Goal: Transaction & Acquisition: Purchase product/service

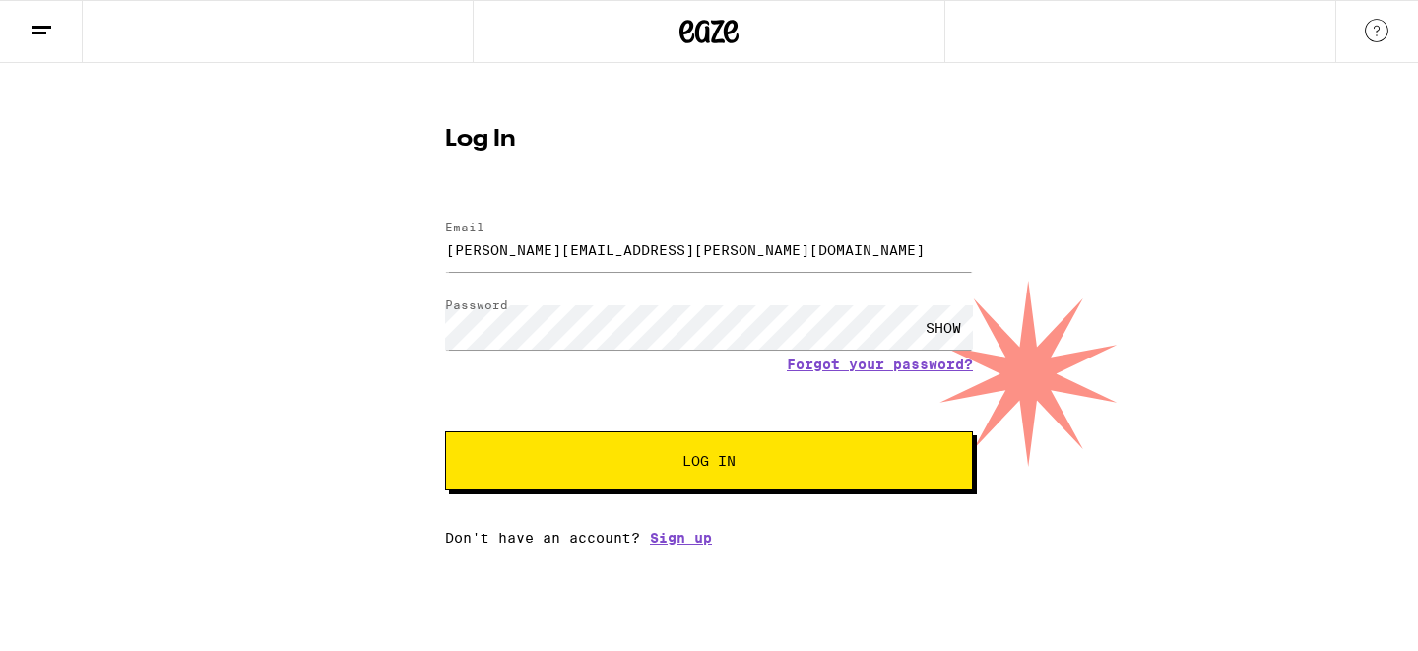
click at [744, 471] on button "Log In" at bounding box center [709, 460] width 528 height 59
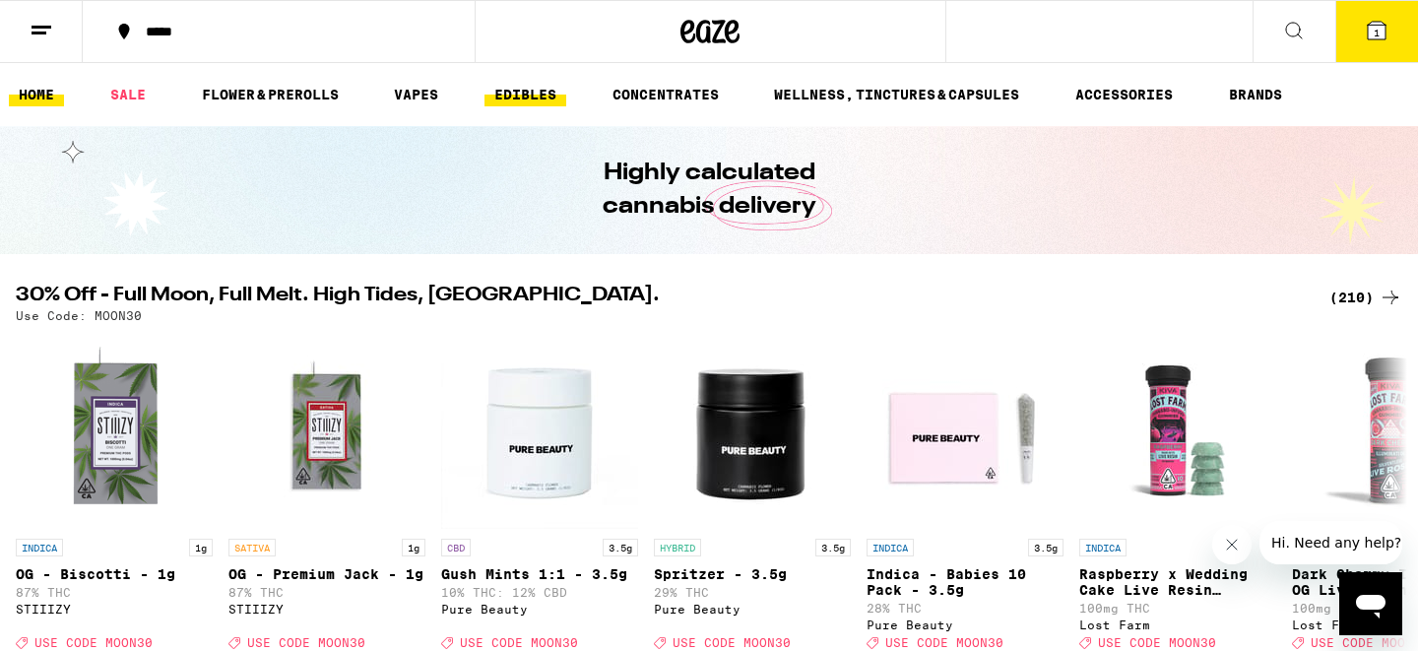
click at [532, 91] on link "EDIBLES" at bounding box center [526, 95] width 82 height 24
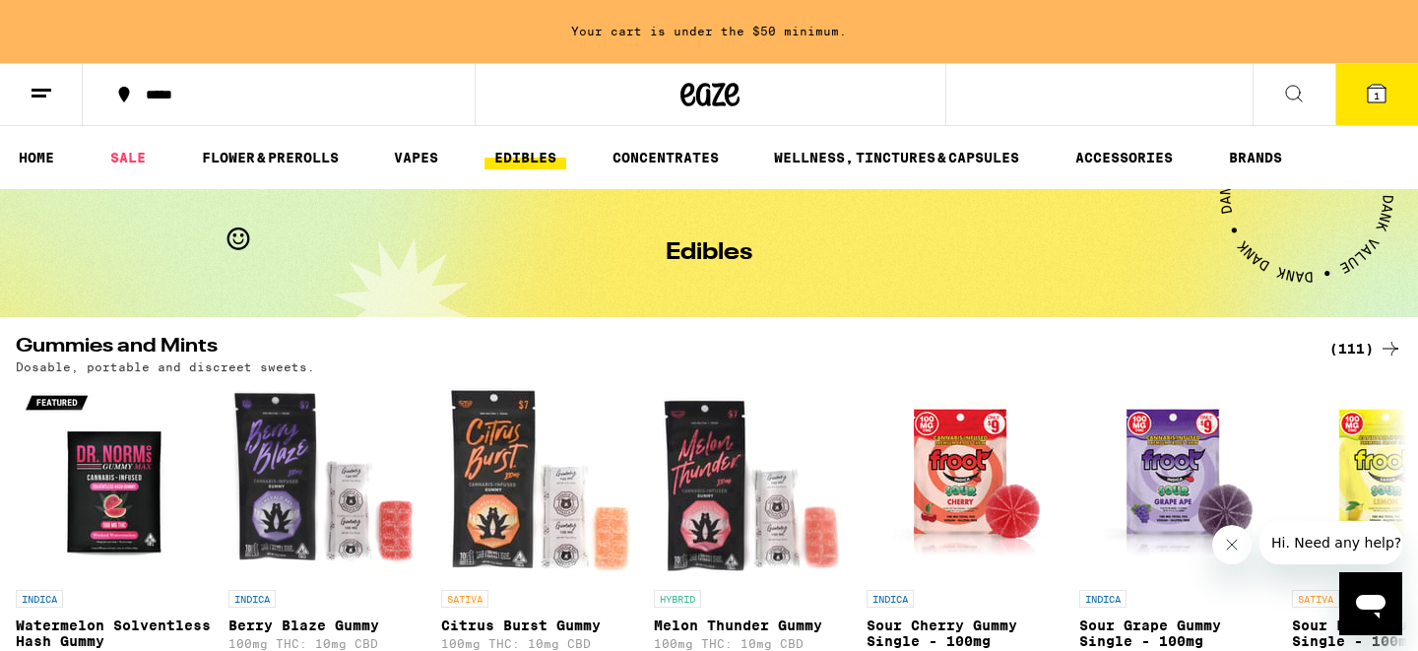
click at [1393, 347] on icon at bounding box center [1391, 349] width 24 height 24
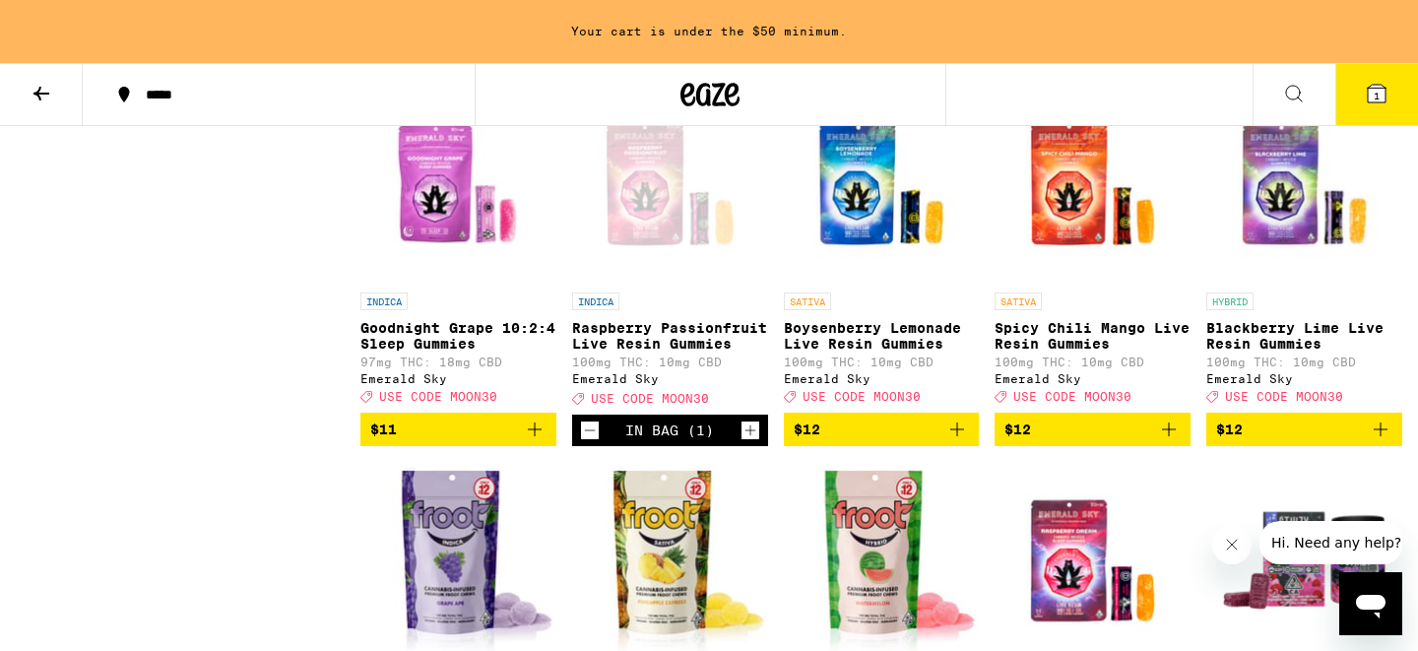
scroll to position [1394, 0]
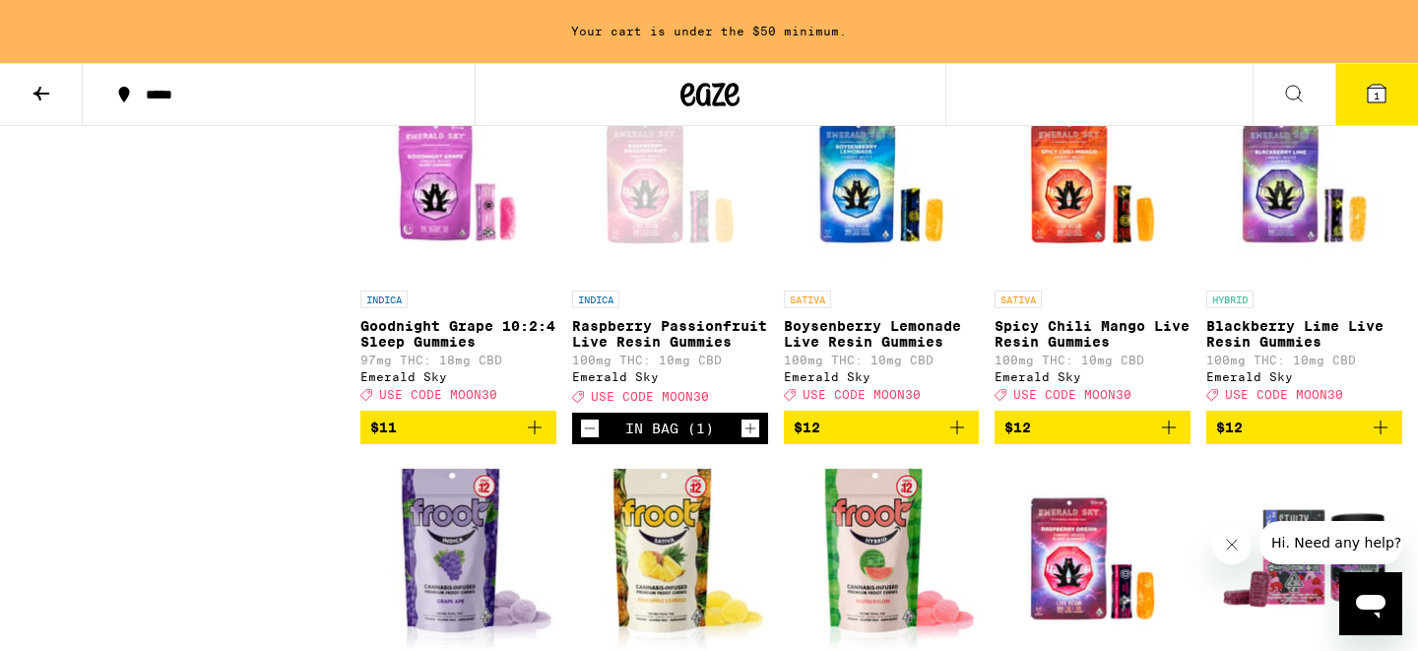
click at [1230, 546] on icon "Close message from company" at bounding box center [1232, 545] width 10 height 10
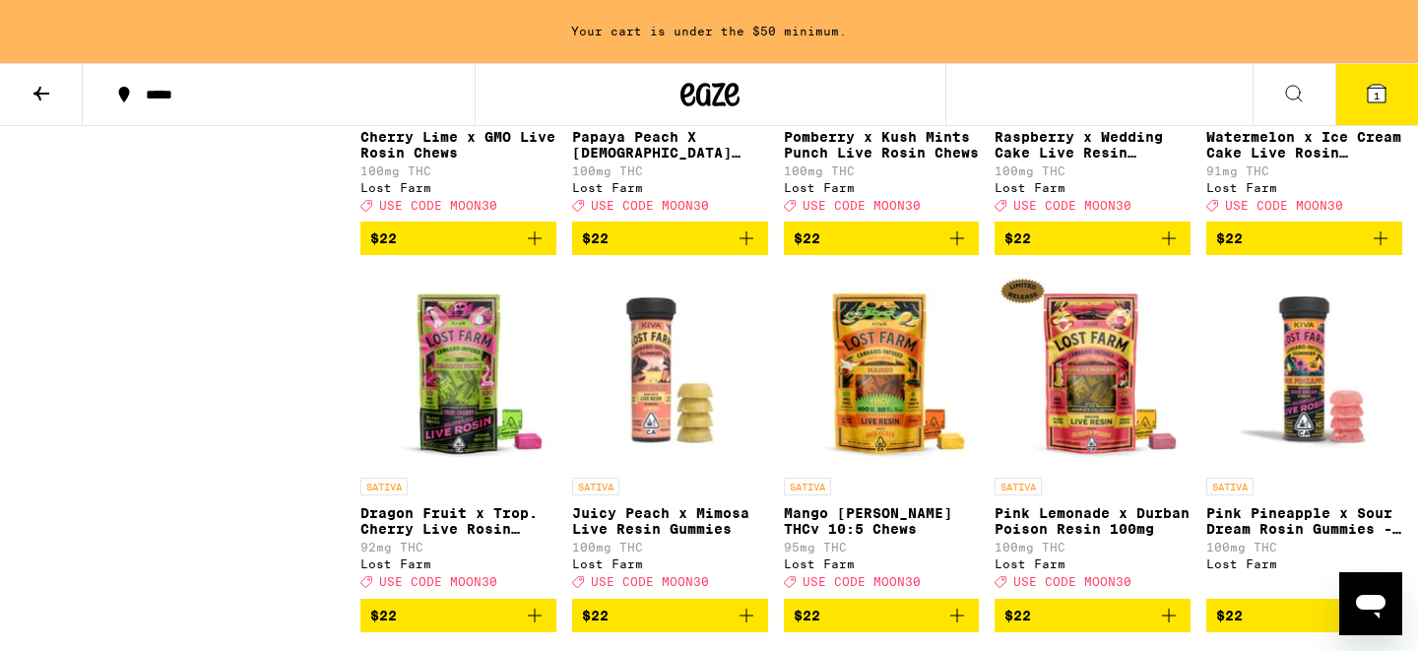
scroll to position [7516, 0]
